Goal: Task Accomplishment & Management: Manage account settings

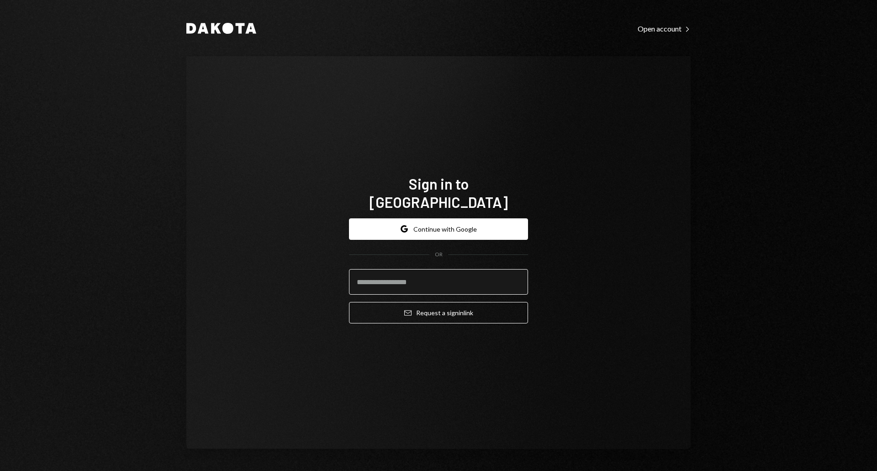
click at [452, 279] on input "email" at bounding box center [438, 282] width 179 height 26
click at [0, 470] on com-1password-button at bounding box center [0, 471] width 0 height 0
click at [435, 280] on input "email" at bounding box center [438, 282] width 179 height 26
click at [458, 218] on button "Google Continue with Google" at bounding box center [438, 228] width 179 height 21
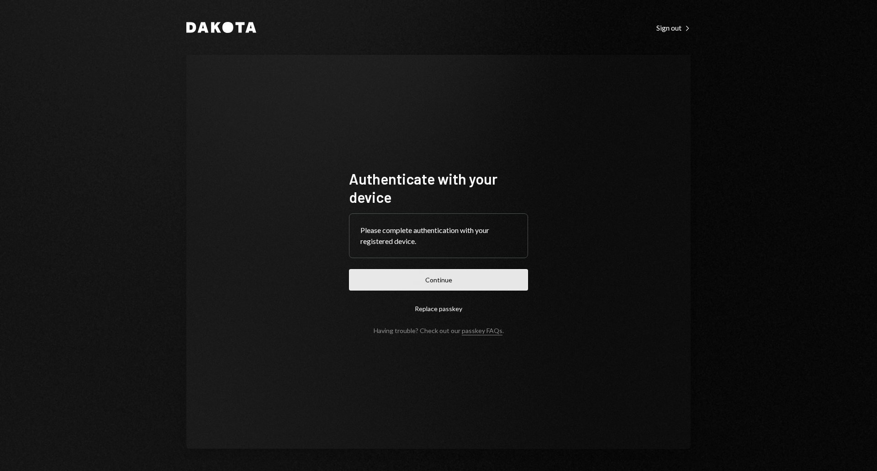
click at [442, 284] on button "Continue" at bounding box center [438, 279] width 179 height 21
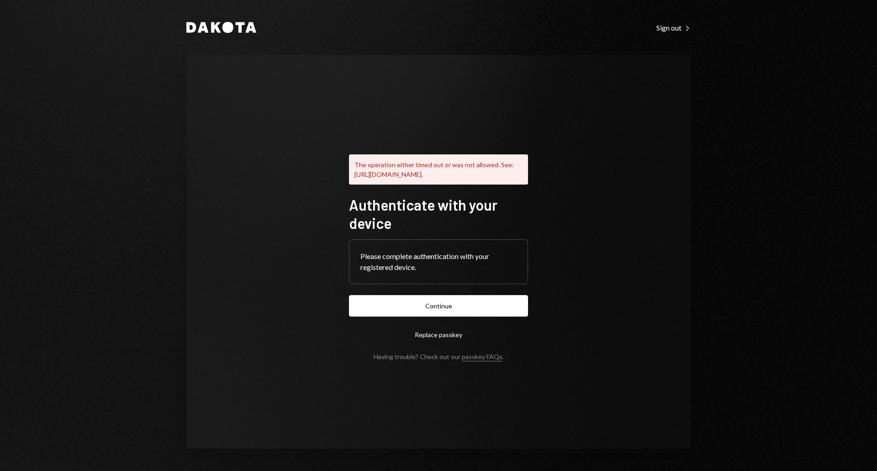
click at [754, 258] on div "Dakota Sign out Right Caret The operation either timed out or was not allowed. …" at bounding box center [438, 235] width 877 height 471
click at [451, 313] on button "Continue" at bounding box center [438, 305] width 179 height 21
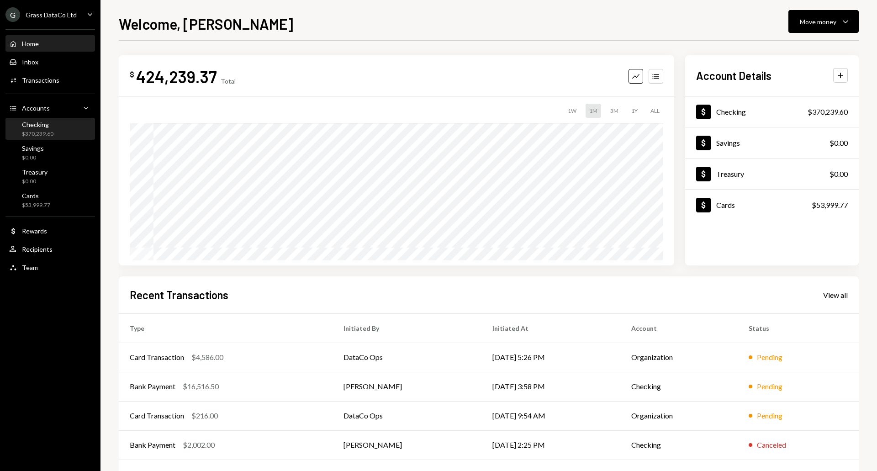
click at [55, 133] on div "Checking $370,239.60" at bounding box center [50, 129] width 82 height 17
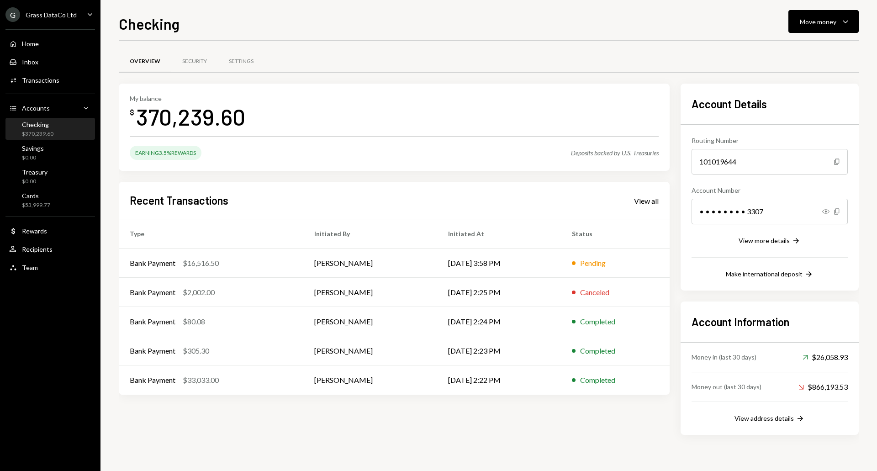
click at [62, 19] on div "G Grass DataCo Ltd" at bounding box center [40, 14] width 71 height 15
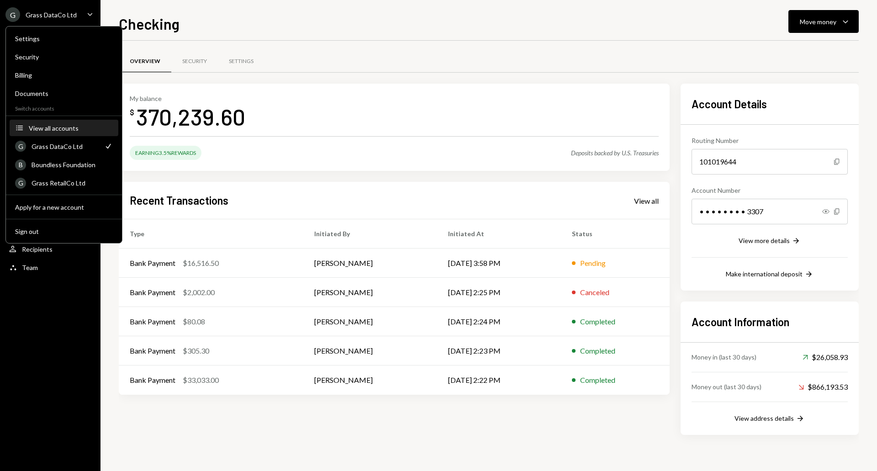
click at [73, 124] on div "View all accounts" at bounding box center [71, 128] width 84 height 8
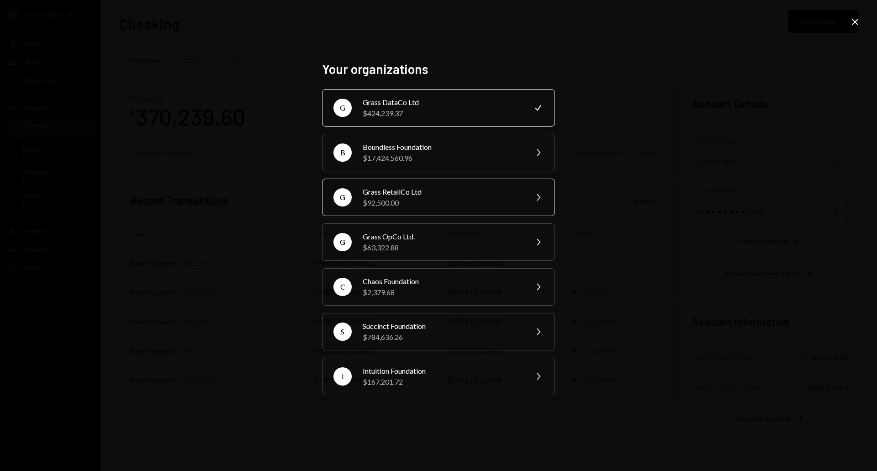
click at [381, 189] on div "Grass RetailCo Ltd" at bounding box center [441, 191] width 159 height 11
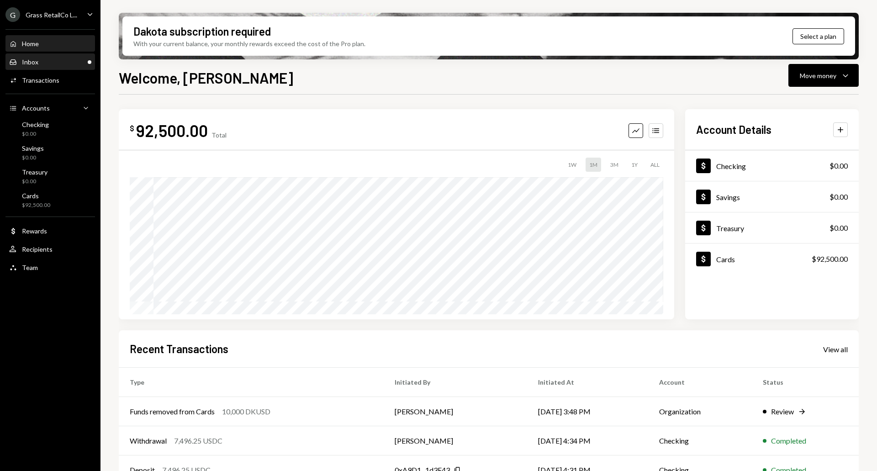
click at [45, 61] on div "Inbox Inbox" at bounding box center [50, 62] width 82 height 8
